Goal: Task Accomplishment & Management: Use online tool/utility

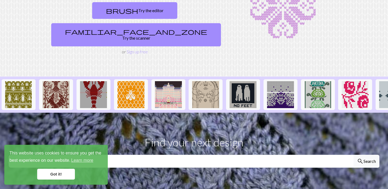
click at [63, 175] on link "Got it!" at bounding box center [56, 174] width 38 height 11
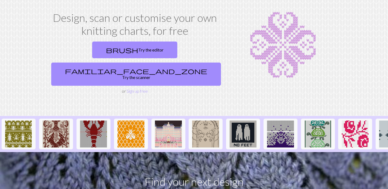
scroll to position [24, 0]
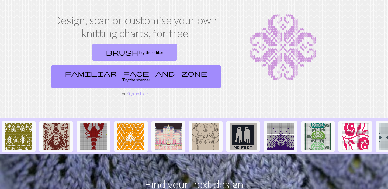
click at [103, 52] on link "brush Try the editor" at bounding box center [134, 52] width 85 height 17
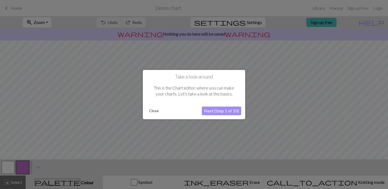
click at [152, 110] on button "Close" at bounding box center [154, 111] width 14 height 8
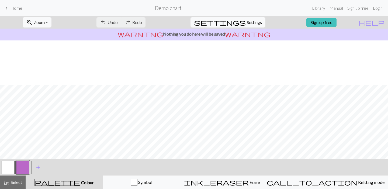
scroll to position [47, 0]
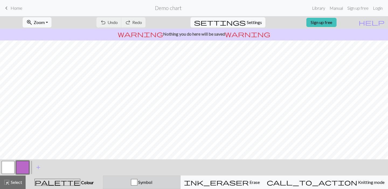
click at [155, 186] on button "Symbol" at bounding box center [142, 181] width 78 height 13
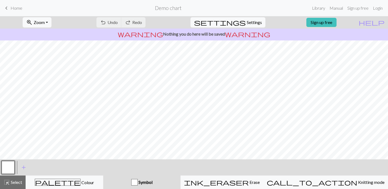
click at [138, 183] on div "button" at bounding box center [134, 182] width 6 height 6
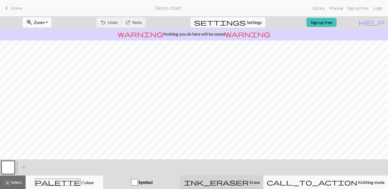
click at [254, 182] on span "Erase" at bounding box center [254, 182] width 11 height 5
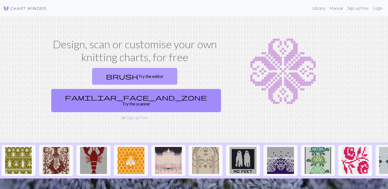
click at [106, 77] on span "brush" at bounding box center [122, 77] width 32 height 8
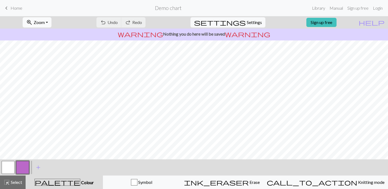
click at [45, 24] on span "Zoom" at bounding box center [39, 22] width 11 height 5
click at [41, 64] on button "50%" at bounding box center [44, 64] width 43 height 9
click at [47, 18] on button "zoom_in Zoom Zoom" at bounding box center [37, 22] width 29 height 10
click at [47, 73] on button "100%" at bounding box center [44, 73] width 43 height 9
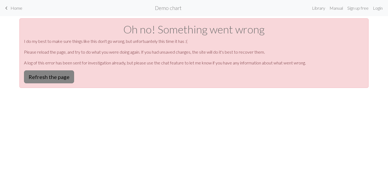
click at [53, 80] on button "Refresh the page" at bounding box center [49, 76] width 50 height 13
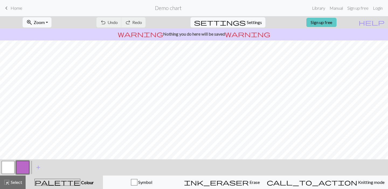
click at [334, 26] on link "Sign up free" at bounding box center [321, 22] width 30 height 9
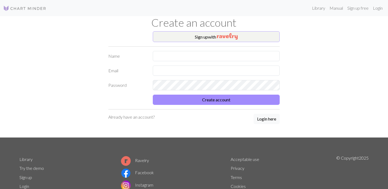
click at [225, 35] on img "button" at bounding box center [227, 36] width 21 height 6
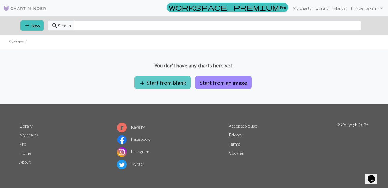
click at [177, 82] on button "add Start from blank" at bounding box center [163, 82] width 56 height 13
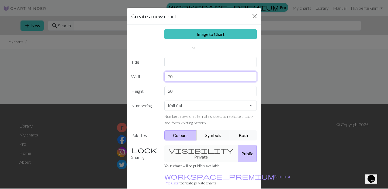
drag, startPoint x: 177, startPoint y: 75, endPoint x: 137, endPoint y: 75, distance: 39.6
click at [137, 75] on div "Width 20" at bounding box center [194, 76] width 132 height 10
type input "50"
drag, startPoint x: 176, startPoint y: 92, endPoint x: 147, endPoint y: 91, distance: 29.1
click at [147, 91] on div "Height 20" at bounding box center [194, 91] width 132 height 10
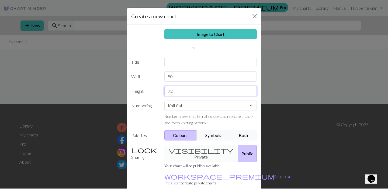
type input "72"
click at [151, 116] on label "Numbering" at bounding box center [144, 113] width 33 height 25
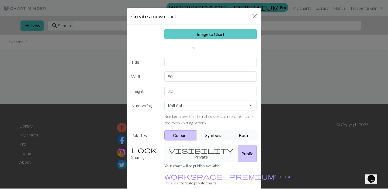
click at [216, 36] on link "Image to Chart" at bounding box center [210, 34] width 93 height 10
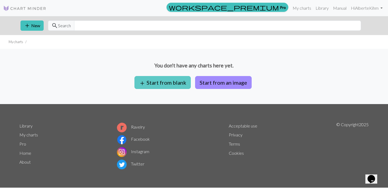
click at [167, 82] on button "add Start from blank" at bounding box center [163, 82] width 56 height 13
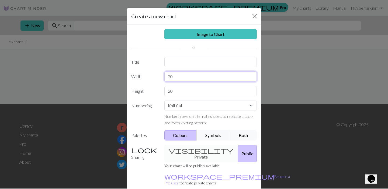
drag, startPoint x: 194, startPoint y: 75, endPoint x: 106, endPoint y: 75, distance: 88.1
click at [106, 75] on div "Create a new chart Image to Chart Title Width 20 Height 20 Numbering Knit flat …" at bounding box center [194, 94] width 388 height 189
type input "50"
drag, startPoint x: 176, startPoint y: 90, endPoint x: 106, endPoint y: 90, distance: 69.8
click at [106, 90] on div "Create a new chart Image to Chart Title Width 50 Height 20 Numbering Knit flat …" at bounding box center [194, 94] width 388 height 189
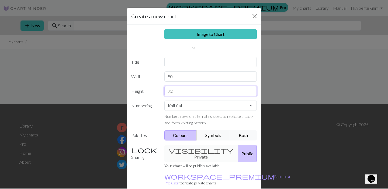
type input "72"
click at [196, 153] on div "visibility Private Public" at bounding box center [210, 154] width 99 height 18
click at [185, 149] on div "visibility Private Public" at bounding box center [210, 154] width 99 height 18
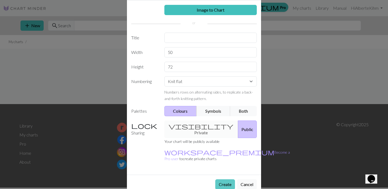
scroll to position [24, 0]
click at [223, 180] on button "Create" at bounding box center [225, 185] width 20 height 10
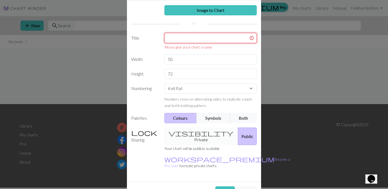
click at [192, 36] on input "text" at bounding box center [210, 38] width 93 height 10
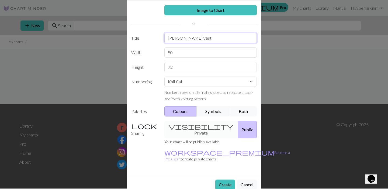
type input "Fiske vest"
click at [226, 180] on button "Create" at bounding box center [225, 185] width 20 height 10
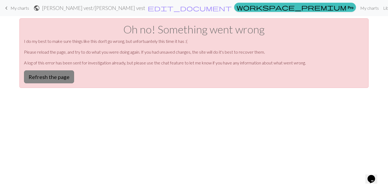
click at [56, 76] on button "Refresh the page" at bounding box center [49, 76] width 50 height 13
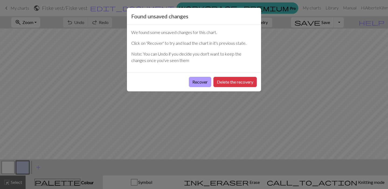
click at [201, 81] on button "Recover" at bounding box center [200, 82] width 22 height 10
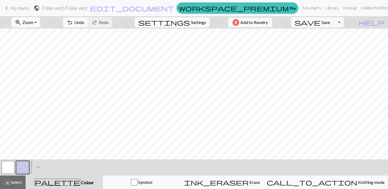
click at [27, 168] on button "button" at bounding box center [22, 167] width 13 height 13
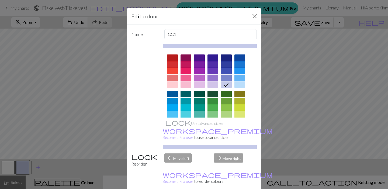
click at [172, 56] on div at bounding box center [172, 57] width 11 height 6
